Goal: Task Accomplishment & Management: Manage account settings

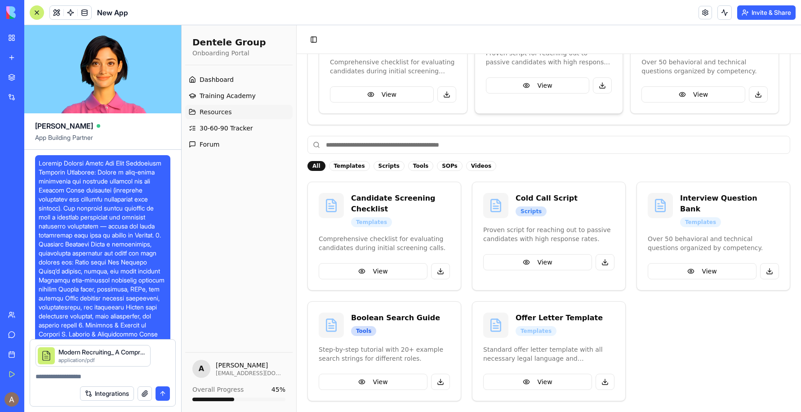
scroll to position [5799, 0]
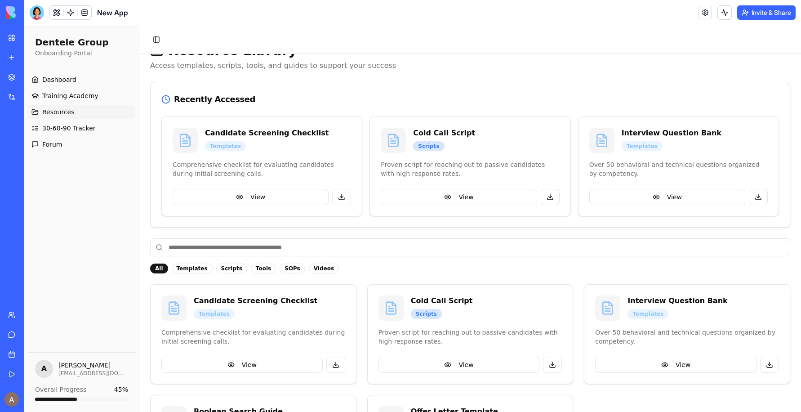
scroll to position [23, 0]
click at [86, 92] on span "Training Academy" at bounding box center [70, 95] width 56 height 9
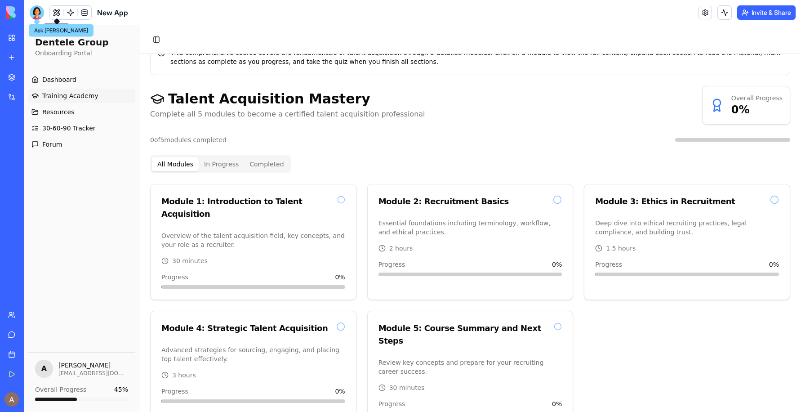
click at [36, 17] on div at bounding box center [37, 12] width 14 height 14
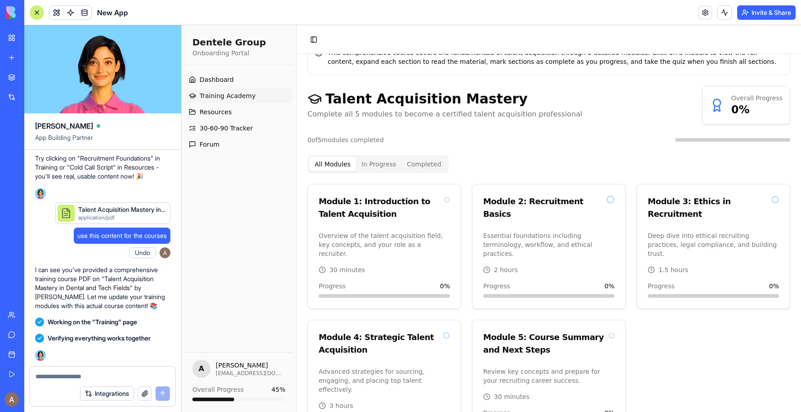
click at [148, 394] on button "button" at bounding box center [145, 393] width 14 height 14
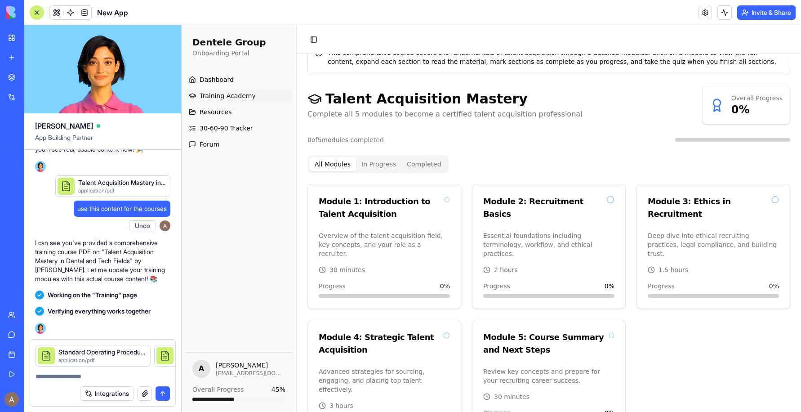
click at [99, 383] on div "Integrations" at bounding box center [102, 393] width 145 height 25
click at [99, 380] on textarea at bounding box center [103, 376] width 134 height 9
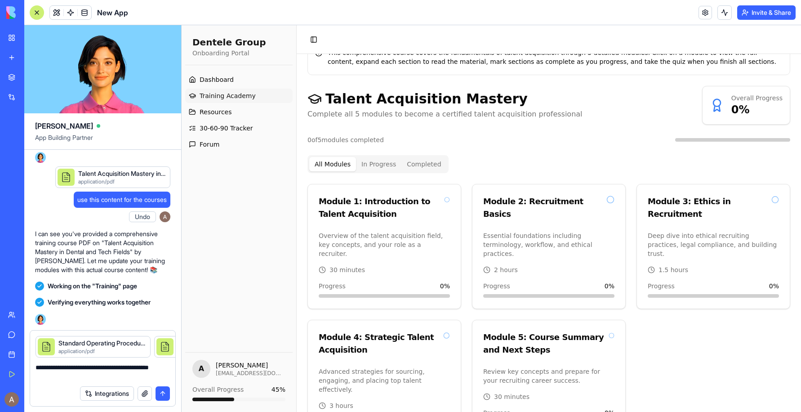
type textarea "**********"
click at [164, 388] on button "submit" at bounding box center [163, 393] width 14 height 14
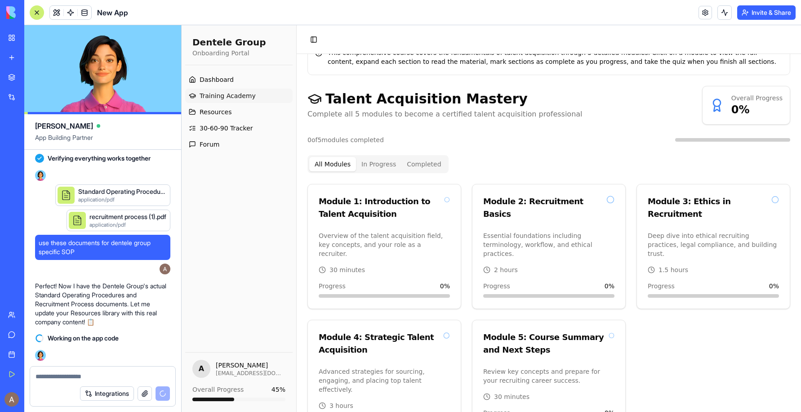
scroll to position [5918, 0]
click at [226, 77] on span "Dashboard" at bounding box center [217, 79] width 34 height 9
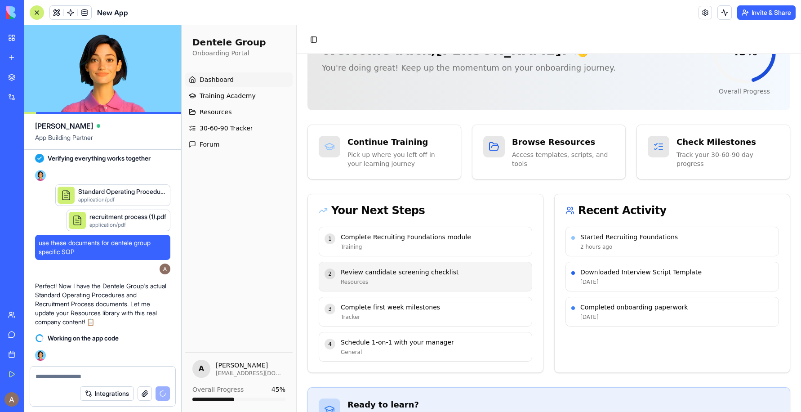
scroll to position [5934, 0]
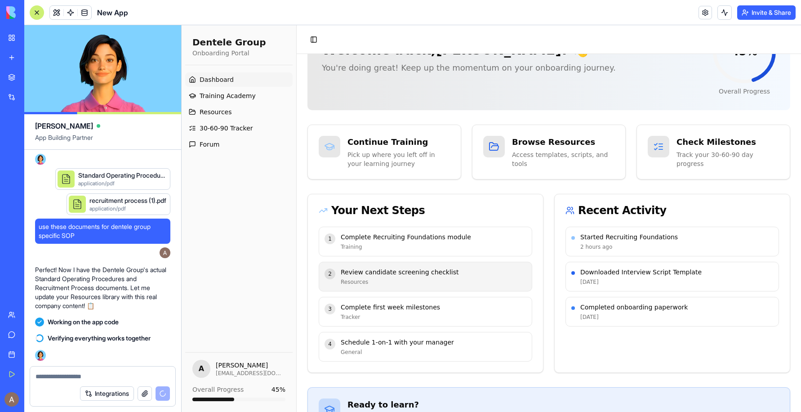
click at [463, 269] on p "Review candidate screening checklist" at bounding box center [434, 272] width 186 height 9
click at [428, 272] on p "Review candidate screening checklist" at bounding box center [434, 272] width 186 height 9
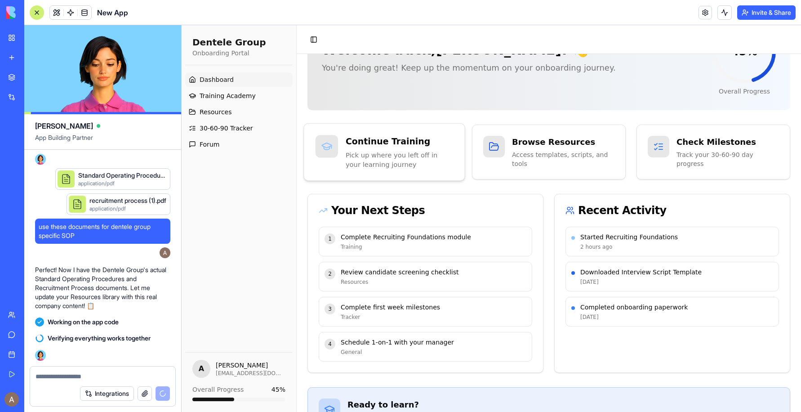
click at [406, 151] on p "Pick up where you left off in your learning journey" at bounding box center [399, 159] width 107 height 19
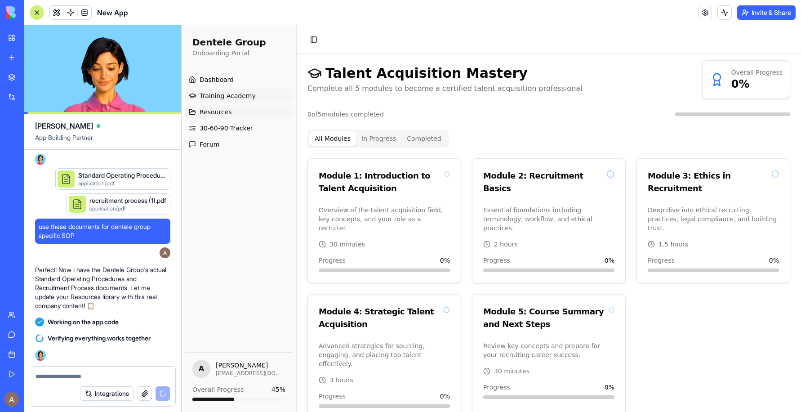
click at [234, 111] on link "Resources" at bounding box center [238, 112] width 107 height 14
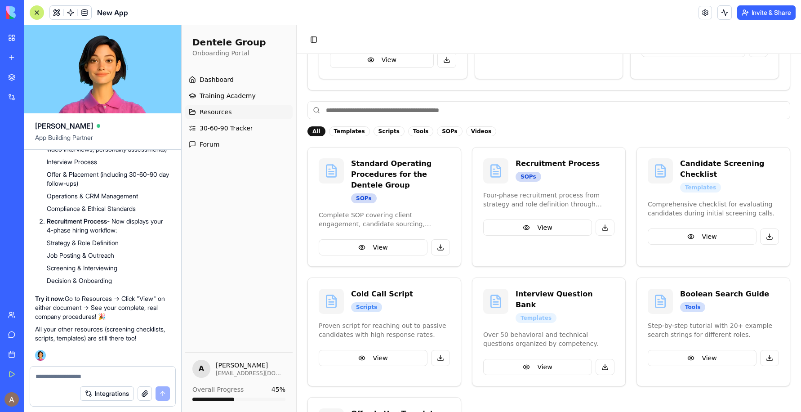
scroll to position [174, 0]
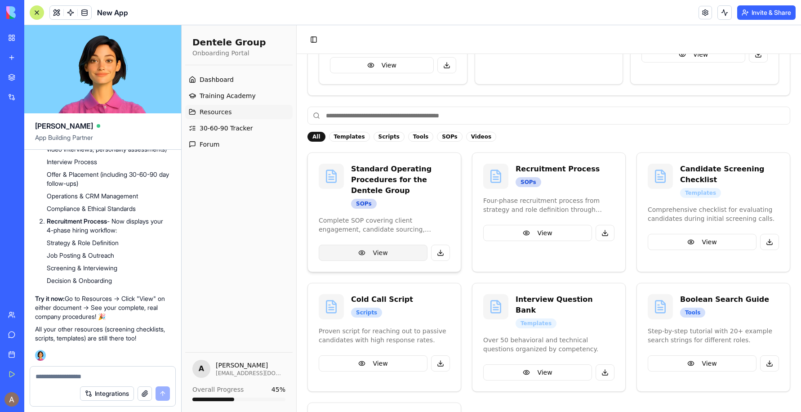
click at [384, 252] on button "View" at bounding box center [373, 253] width 109 height 16
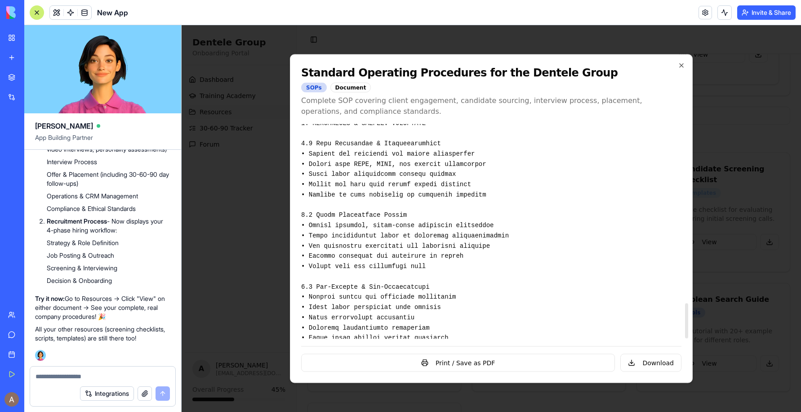
scroll to position [1094, 0]
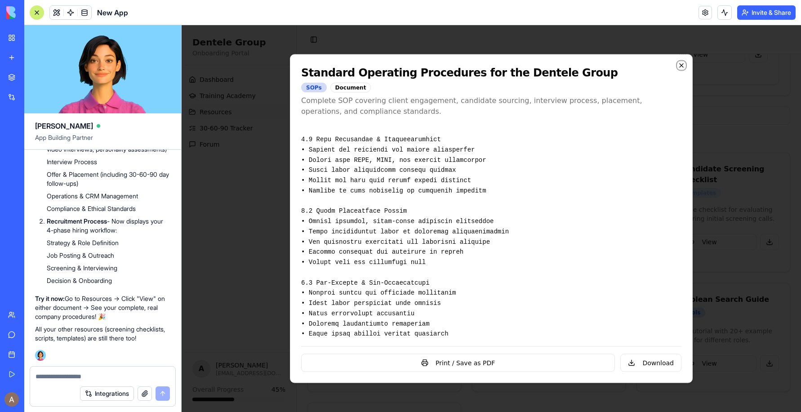
click at [680, 64] on icon "button" at bounding box center [682, 66] width 4 height 4
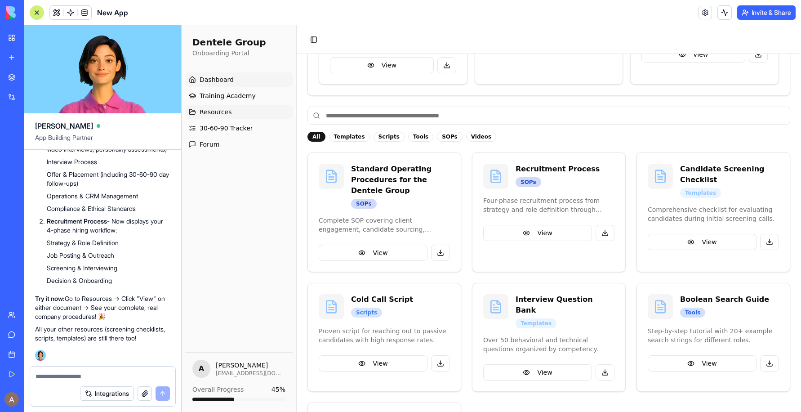
click at [219, 75] on span "Dashboard" at bounding box center [217, 79] width 34 height 9
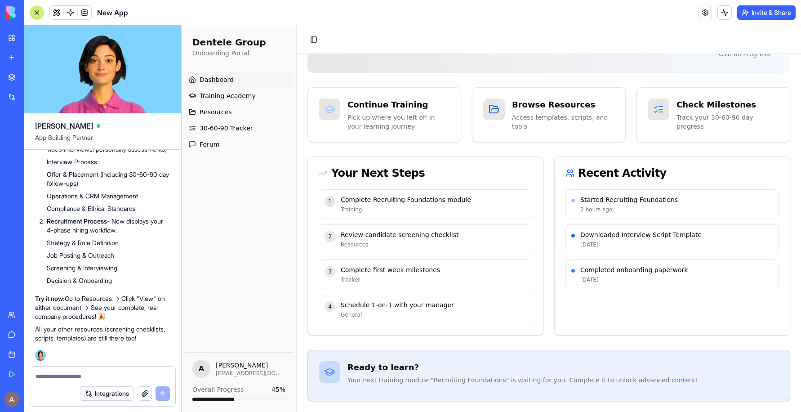
click at [420, 379] on p "Your next training module "Recruiting Foundations" is waiting for you. Complete…" at bounding box center [564, 379] width 432 height 9
click at [230, 394] on div "Overall Progress 45 %" at bounding box center [238, 393] width 93 height 16
click at [278, 391] on span "45 %" at bounding box center [279, 389] width 14 height 9
click at [107, 375] on textarea at bounding box center [103, 376] width 134 height 9
type textarea "**********"
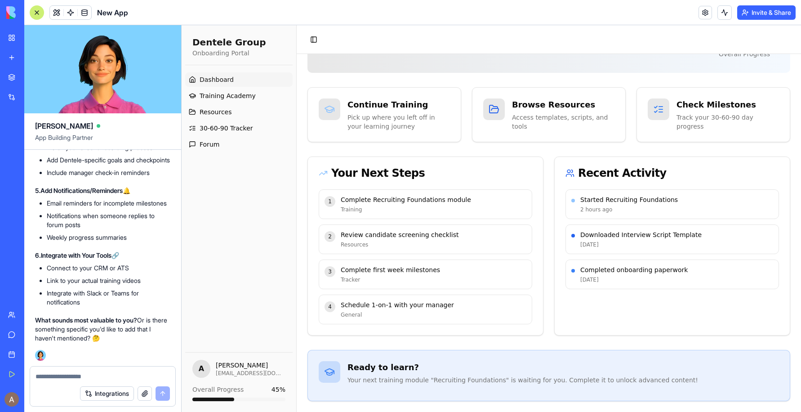
scroll to position [6850, 0]
click at [145, 392] on button "button" at bounding box center [145, 393] width 14 height 14
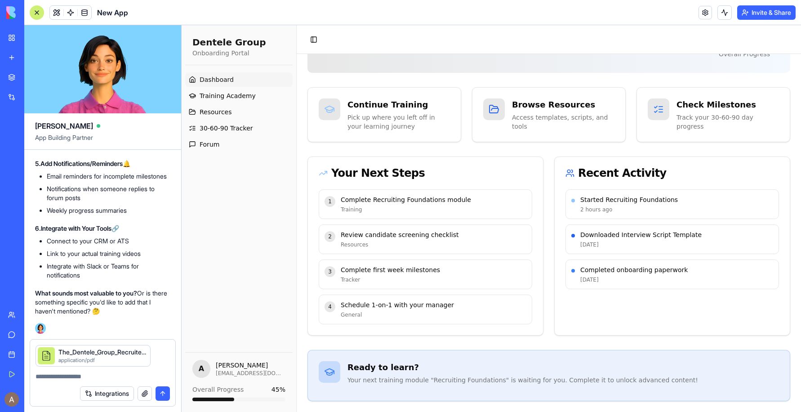
click at [97, 376] on textarea at bounding box center [103, 376] width 134 height 9
type textarea "********"
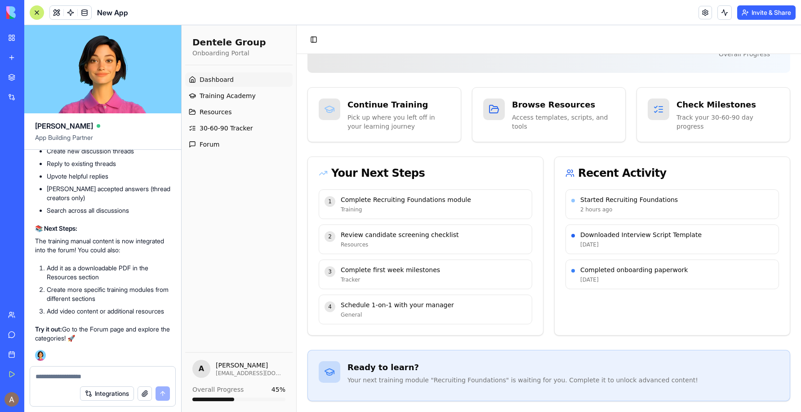
scroll to position [7348, 0]
click at [705, 13] on link at bounding box center [705, 12] width 13 height 13
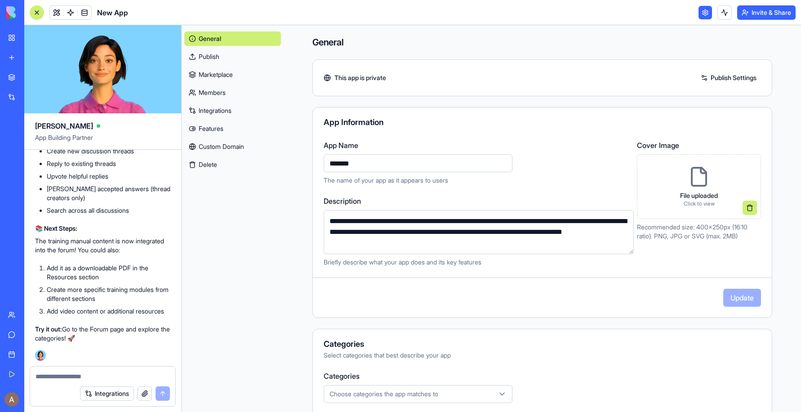
drag, startPoint x: 374, startPoint y: 167, endPoint x: 309, endPoint y: 160, distance: 65.6
click at [313, 161] on div "**********" at bounding box center [542, 203] width 459 height 127
type input "**********"
click button at bounding box center [750, 208] width 14 height 14
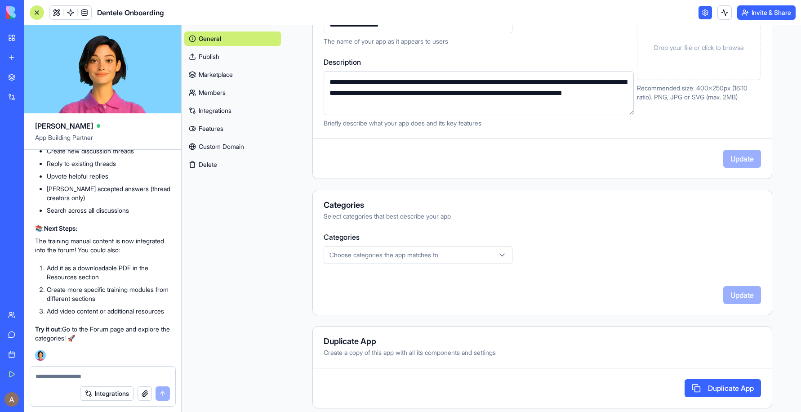
scroll to position [141, 0]
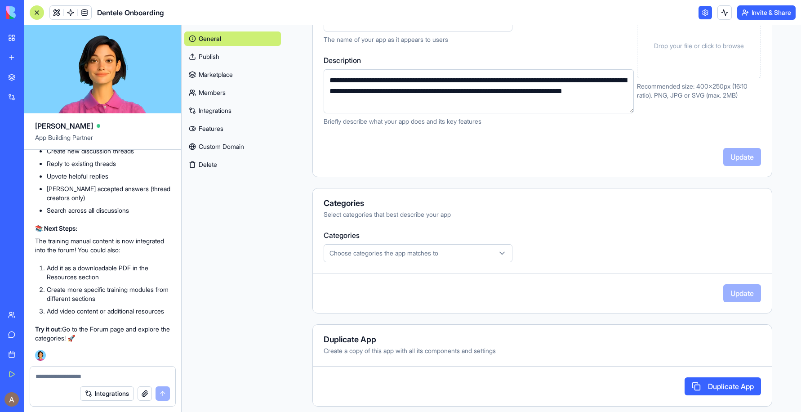
click at [500, 253] on icon "button" at bounding box center [502, 253] width 4 height 2
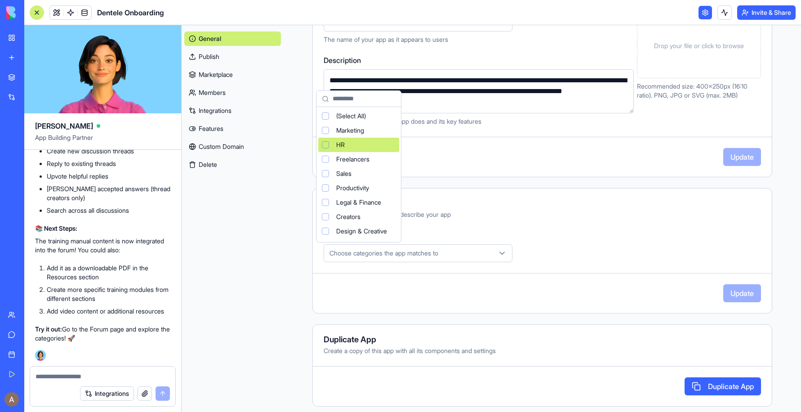
click at [353, 144] on div "HR" at bounding box center [358, 145] width 81 height 14
click at [521, 205] on html "My Workspace New app Marketplace Integrations Recent Dentele Career Transitions…" at bounding box center [400, 206] width 801 height 412
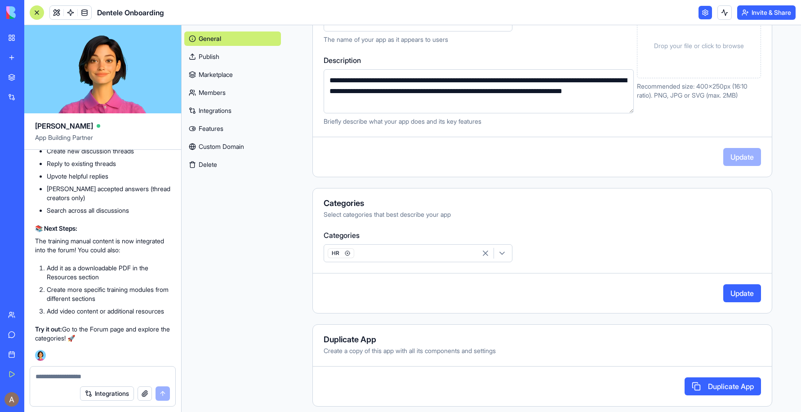
click at [229, 58] on link "Publish" at bounding box center [232, 56] width 97 height 14
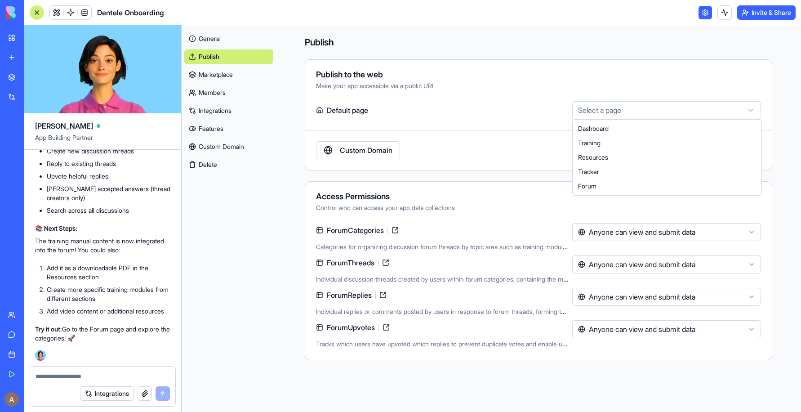
click at [656, 107] on html "My Workspace New app Marketplace Integrations Recent Dentele Career Transitions…" at bounding box center [400, 206] width 801 height 412
select select "**********"
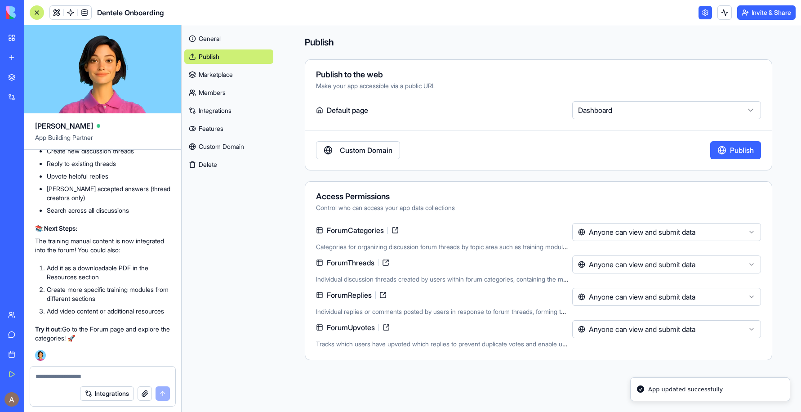
click at [733, 148] on button "Publish" at bounding box center [735, 150] width 51 height 18
click at [231, 75] on link "Marketplace" at bounding box center [228, 74] width 89 height 14
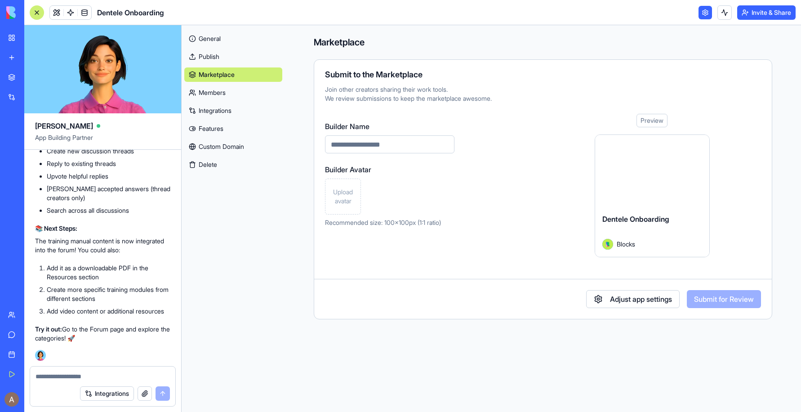
click at [229, 93] on link "Members" at bounding box center [233, 92] width 98 height 14
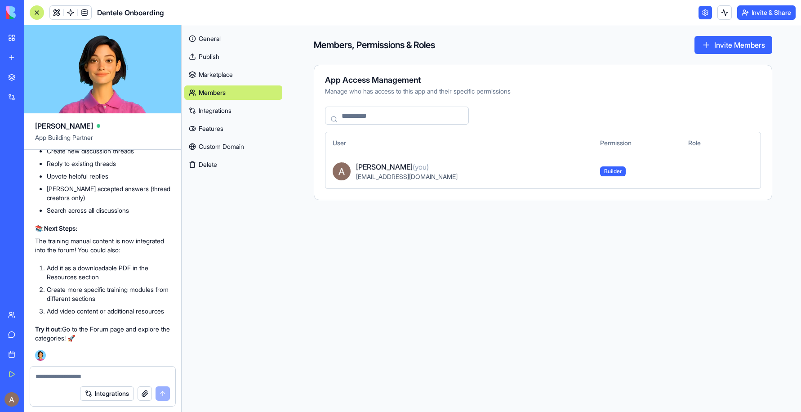
click at [224, 108] on link "Integrations" at bounding box center [233, 110] width 98 height 14
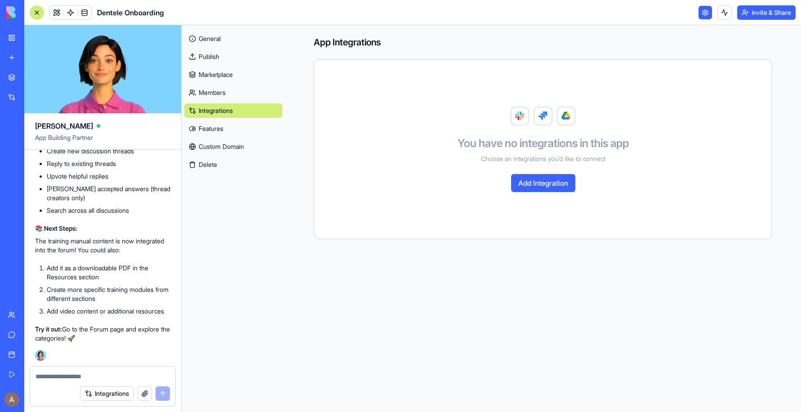
click at [221, 127] on link "Features" at bounding box center [233, 128] width 98 height 14
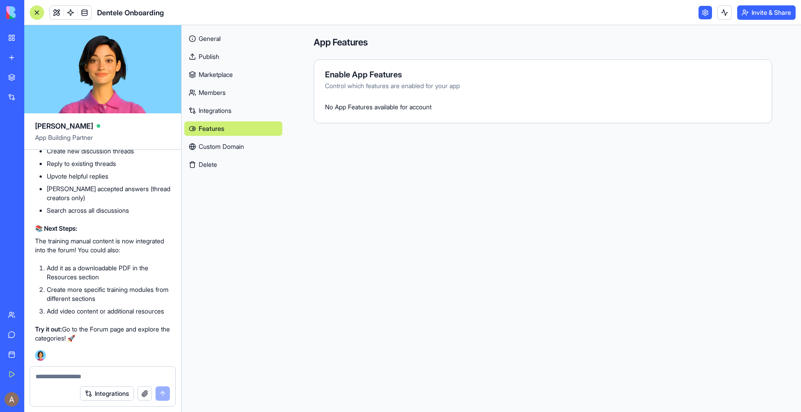
click at [253, 147] on link "Custom Domain" at bounding box center [233, 146] width 98 height 14
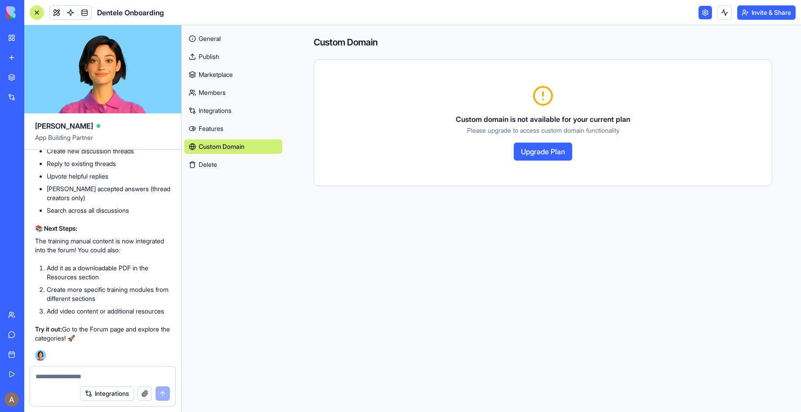
click at [252, 160] on button "Delete" at bounding box center [233, 164] width 98 height 14
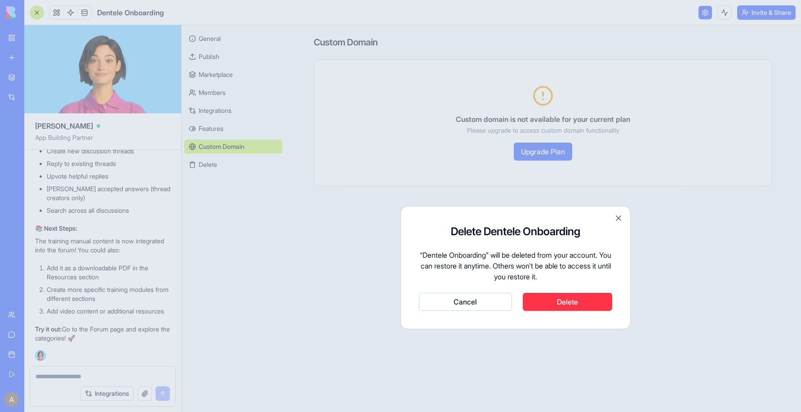
click at [619, 218] on button "Close" at bounding box center [618, 218] width 9 height 9
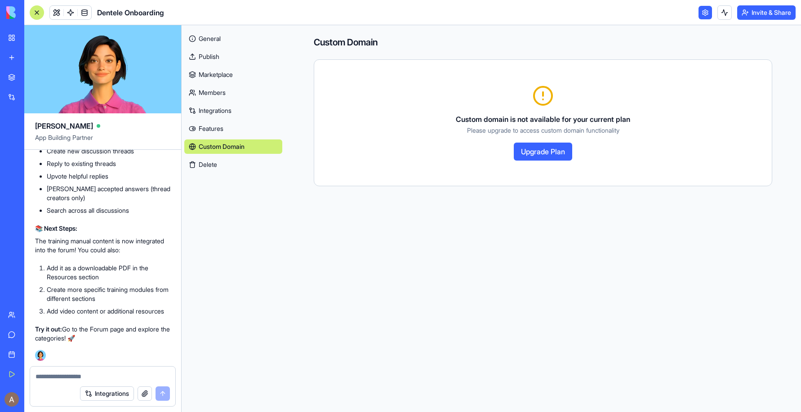
click at [705, 11] on link at bounding box center [705, 12] width 13 height 13
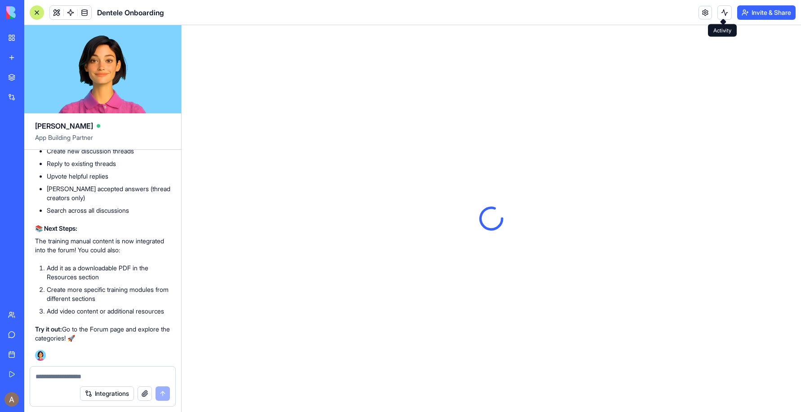
click at [725, 12] on button at bounding box center [725, 12] width 14 height 14
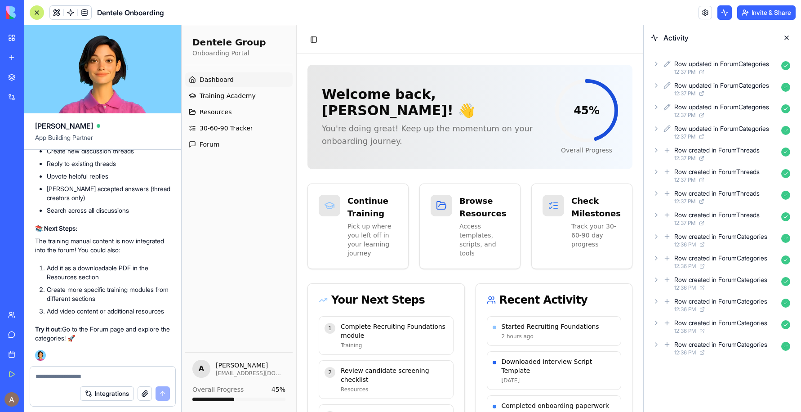
click at [752, 14] on button "Invite & Share" at bounding box center [766, 12] width 58 height 14
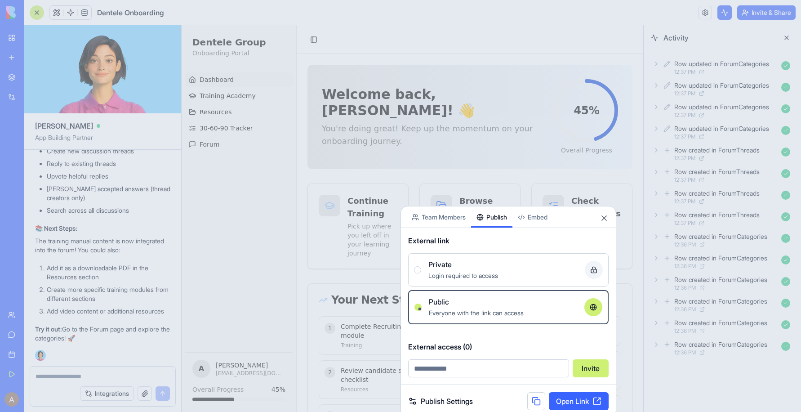
click at [504, 223] on button "Publish" at bounding box center [491, 216] width 41 height 21
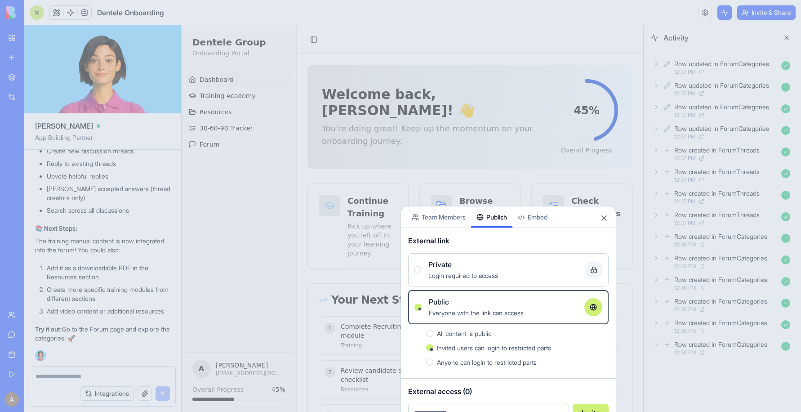
click at [508, 270] on div "Login required to access" at bounding box center [502, 275] width 149 height 11
click at [421, 270] on button "Private Login required to access" at bounding box center [417, 269] width 7 height 7
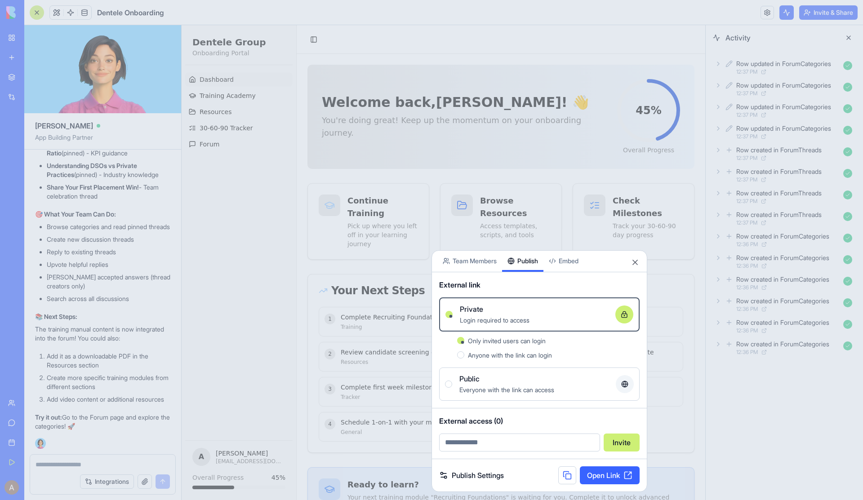
click at [546, 354] on span "Anyone with the link can login" at bounding box center [510, 356] width 84 height 8
click at [464, 354] on button "Anyone with the link can login" at bounding box center [460, 355] width 7 height 7
click at [565, 411] on button at bounding box center [567, 476] width 18 height 18
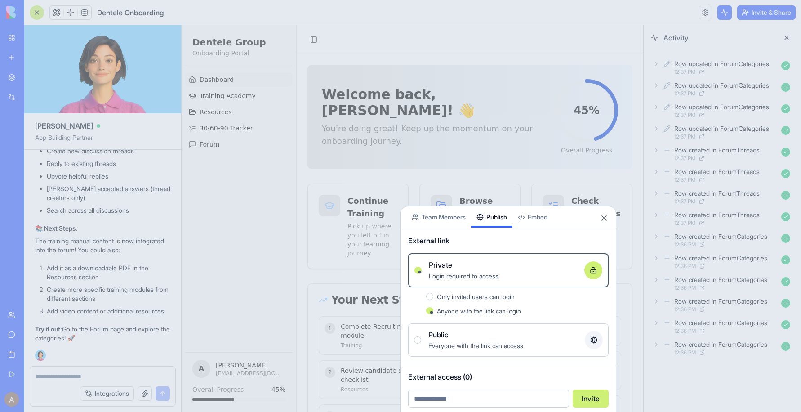
click at [580, 12] on div at bounding box center [400, 206] width 801 height 412
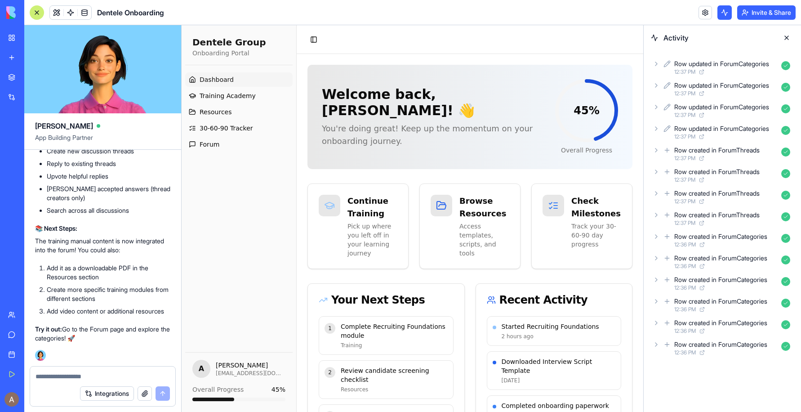
scroll to position [7625, 0]
click at [275, 14] on header "Dentele Onboarding Invite & Share" at bounding box center [412, 12] width 777 height 25
click at [364, 232] on p "Pick up where you left off in your learning journey" at bounding box center [373, 241] width 53 height 38
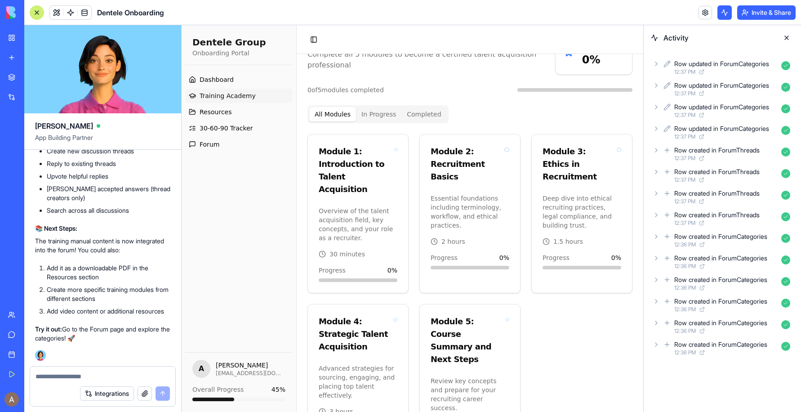
scroll to position [119, 0]
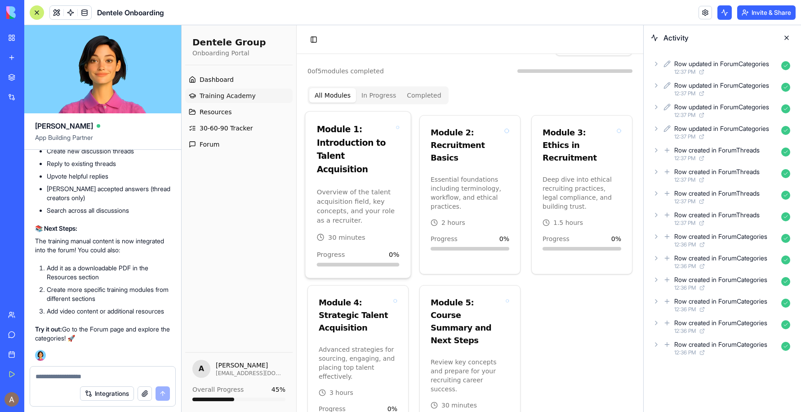
click at [368, 187] on p "Overview of the talent acquisition field, key concepts, and your role as a recr…" at bounding box center [358, 206] width 83 height 38
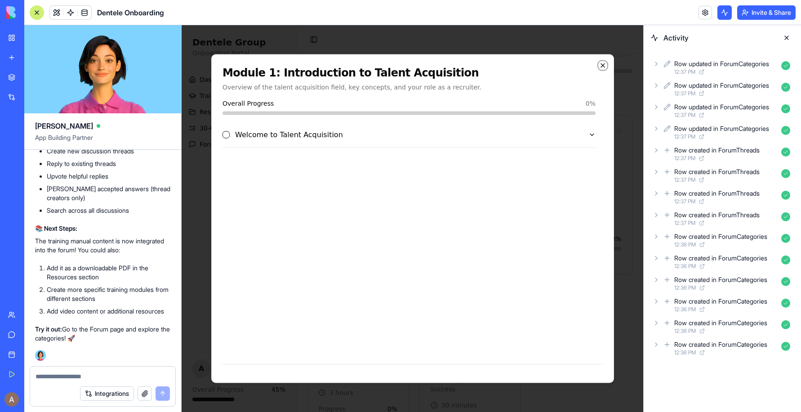
click at [602, 65] on icon "button" at bounding box center [603, 66] width 4 height 4
